Goal: Download file/media

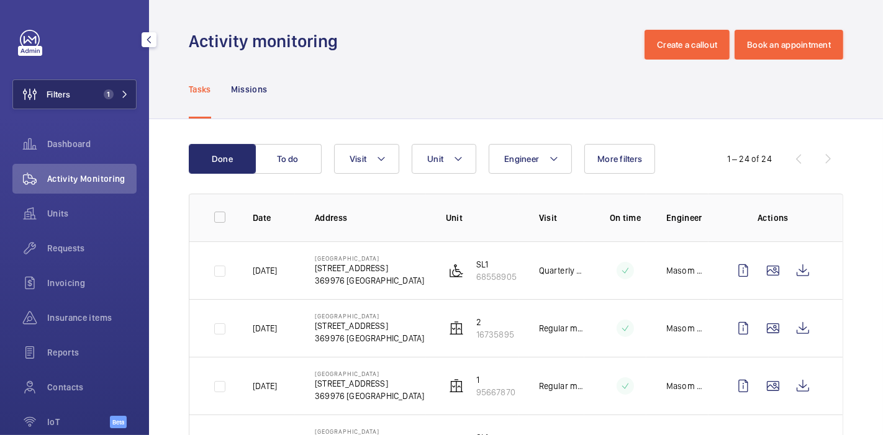
click at [76, 90] on button "Filters 1" at bounding box center [74, 95] width 124 height 30
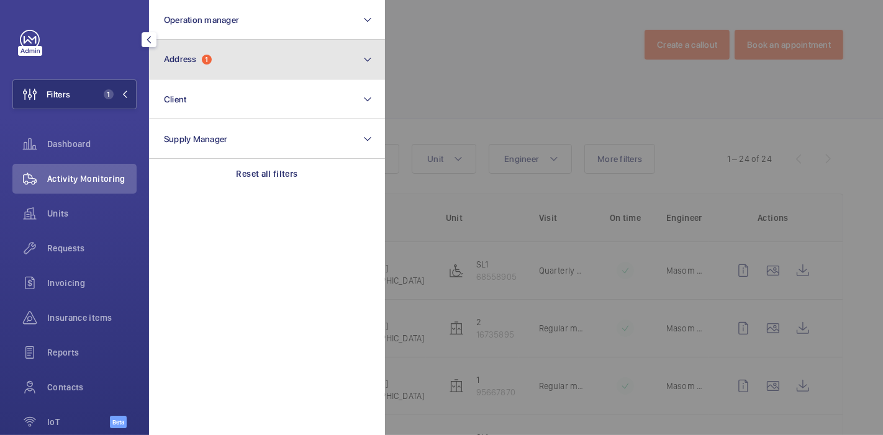
click at [225, 52] on button "Address 1" at bounding box center [267, 60] width 236 height 40
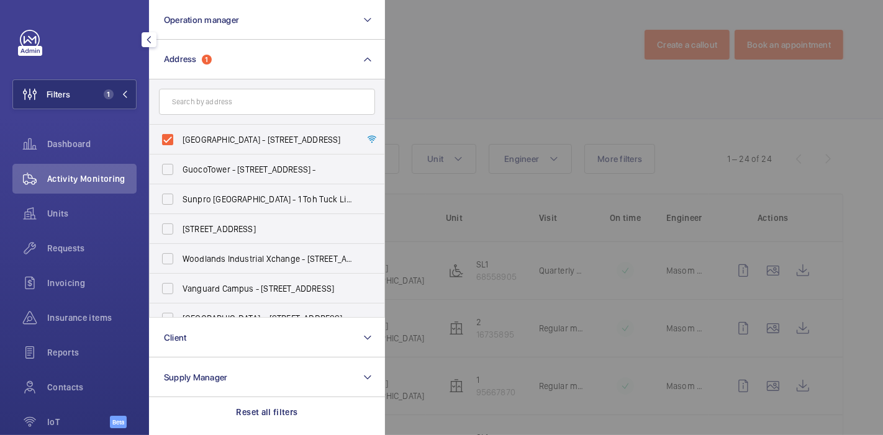
click at [168, 143] on label "[GEOGRAPHIC_DATA] - [STREET_ADDRESS]" at bounding box center [258, 140] width 216 height 30
click at [168, 143] on input "[GEOGRAPHIC_DATA] - [STREET_ADDRESS]" at bounding box center [167, 139] width 25 height 25
checkbox input "false"
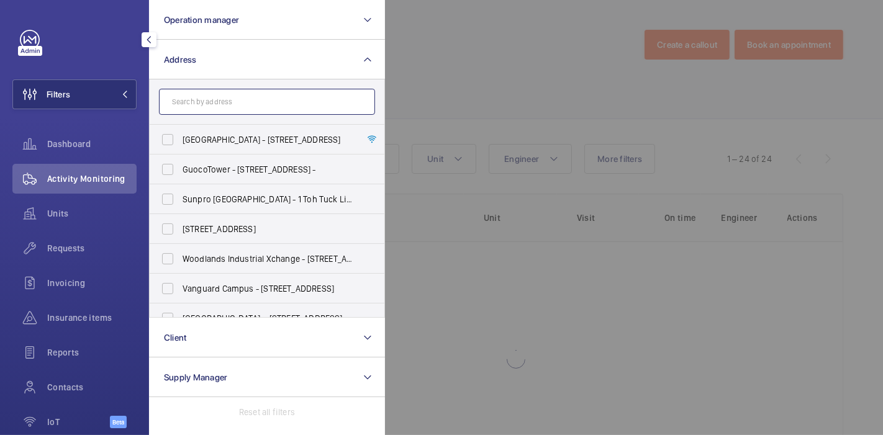
click at [213, 104] on input "text" at bounding box center [267, 102] width 216 height 26
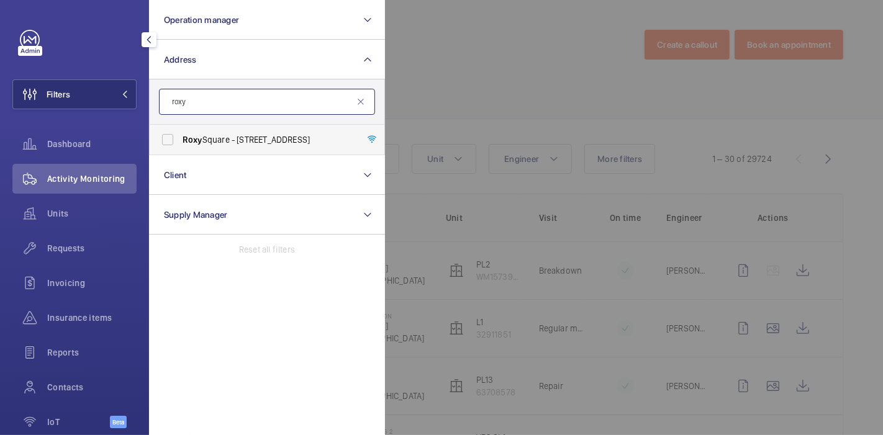
type input "roxy"
click at [217, 139] on span "[GEOGRAPHIC_DATA] - [STREET_ADDRESS]" at bounding box center [268, 140] width 171 height 12
click at [180, 139] on input "[GEOGRAPHIC_DATA] - [STREET_ADDRESS]" at bounding box center [167, 139] width 25 height 25
checkbox input "true"
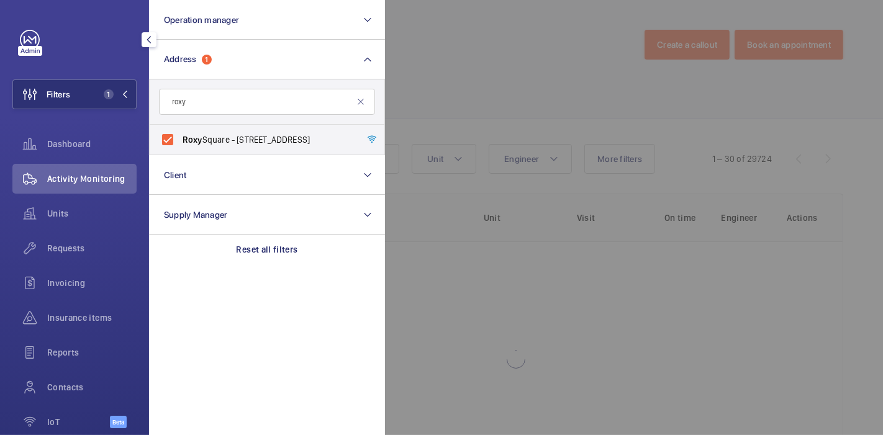
click at [458, 94] on div at bounding box center [826, 217] width 883 height 435
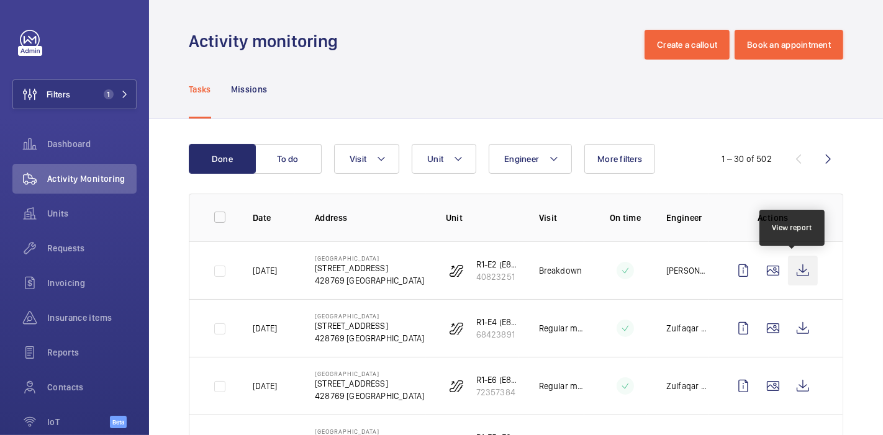
click at [796, 276] on wm-front-icon-button at bounding box center [803, 271] width 30 height 30
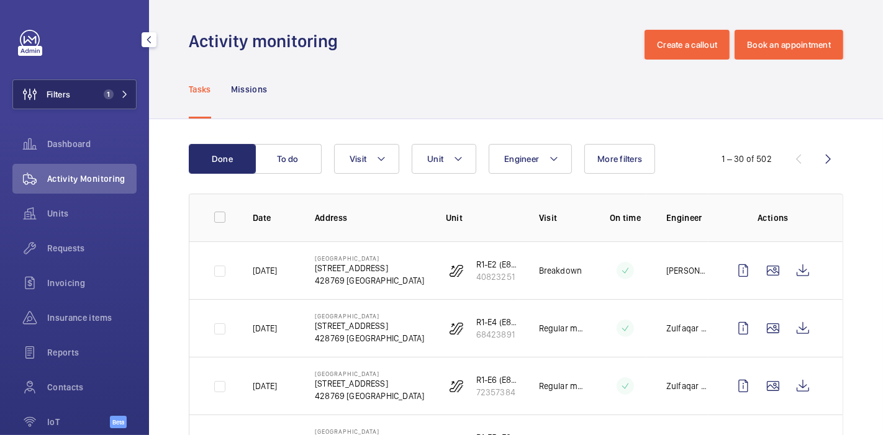
click at [97, 100] on button "Filters 1" at bounding box center [74, 95] width 124 height 30
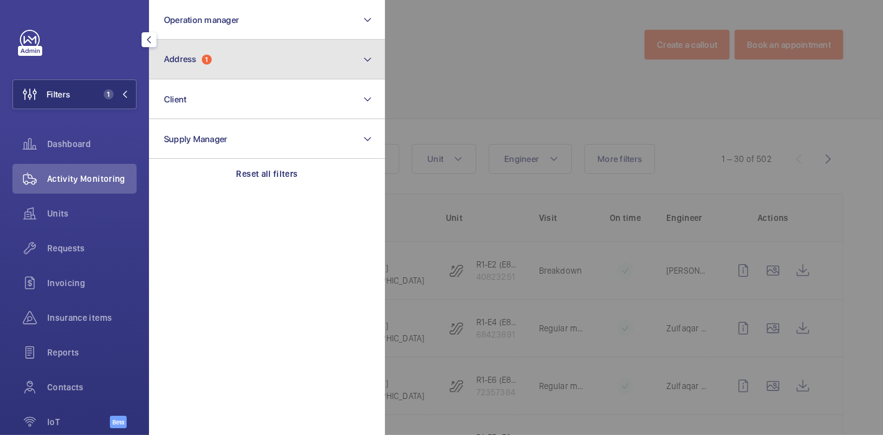
click at [222, 75] on button "Address 1" at bounding box center [267, 60] width 236 height 40
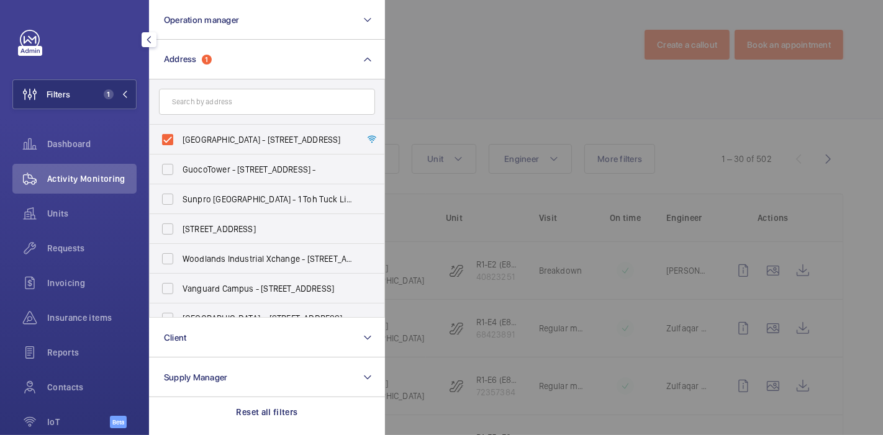
click at [457, 78] on div at bounding box center [826, 217] width 883 height 435
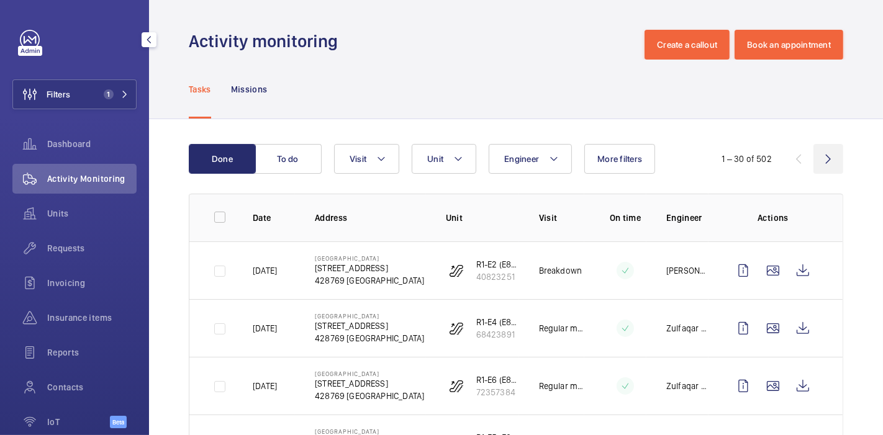
click at [827, 161] on wm-front-icon-button at bounding box center [829, 159] width 30 height 30
